Goal: Use online tool/utility: Utilize a website feature to perform a specific function

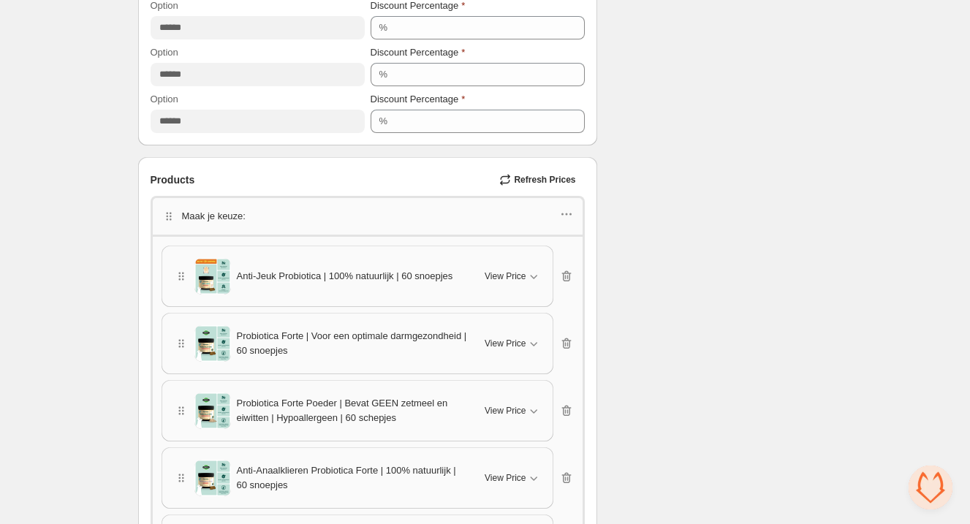
scroll to position [599, 0]
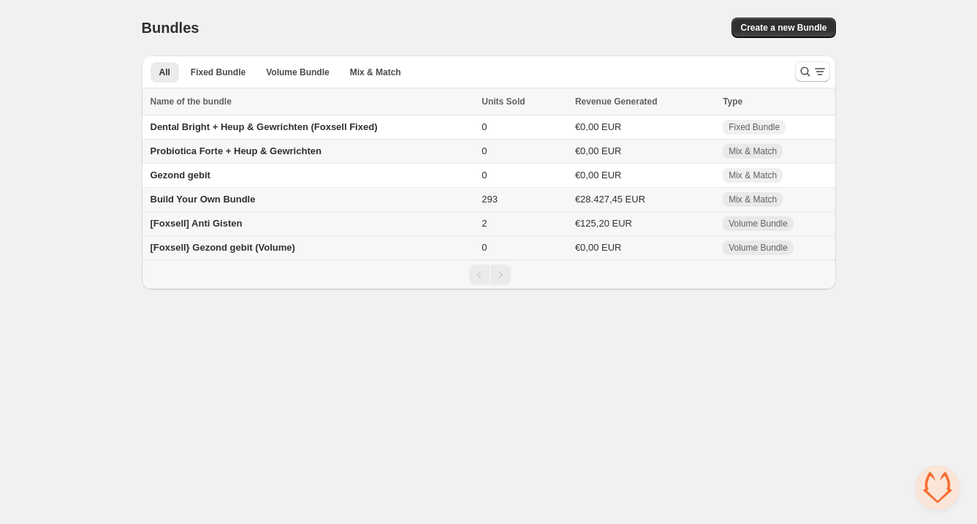
click at [204, 227] on span "[Foxsell] Anti Gisten" at bounding box center [197, 223] width 92 height 11
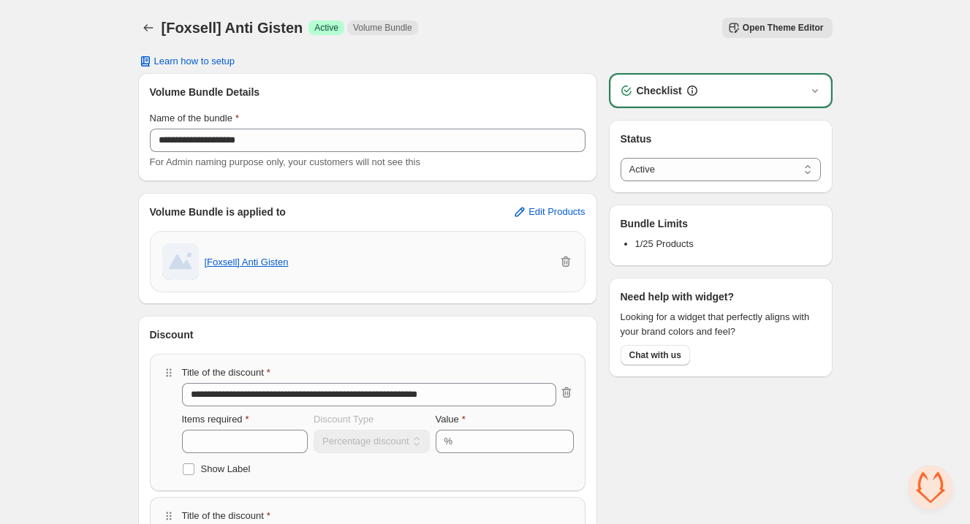
click at [506, 48] on div "[Foxsell] Anti Gisten. This page is ready [Foxsell] Anti Gisten Success Active …" at bounding box center [485, 28] width 694 height 56
click at [749, 95] on div "Checklist" at bounding box center [720, 90] width 203 height 15
click at [814, 95] on icon "button" at bounding box center [815, 90] width 15 height 15
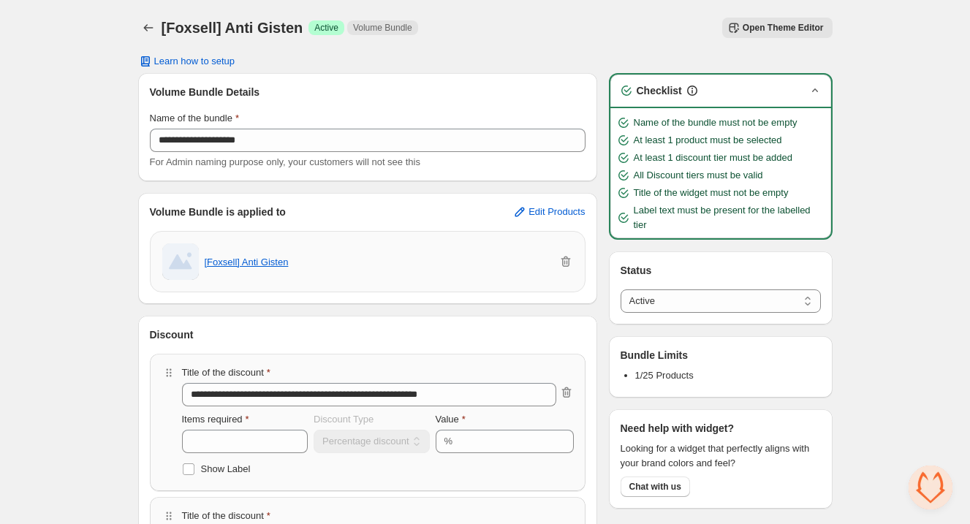
click at [814, 95] on icon "button" at bounding box center [815, 90] width 15 height 15
